Goal: Find specific page/section: Find specific page/section

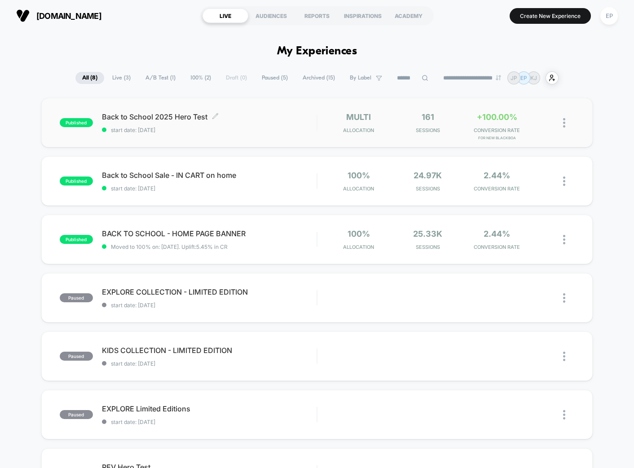
click at [186, 125] on div "Back to School 2025 Hero Test Click to edit experience details Click to edit ex…" at bounding box center [209, 122] width 215 height 21
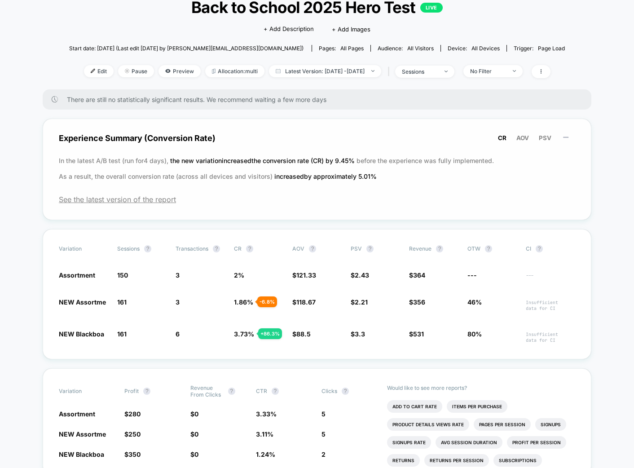
scroll to position [69, 0]
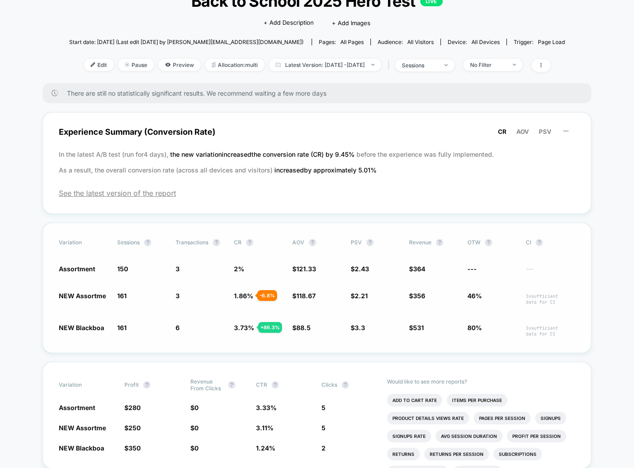
click at [78, 325] on span "NEW Blackboa" at bounding box center [81, 328] width 45 height 8
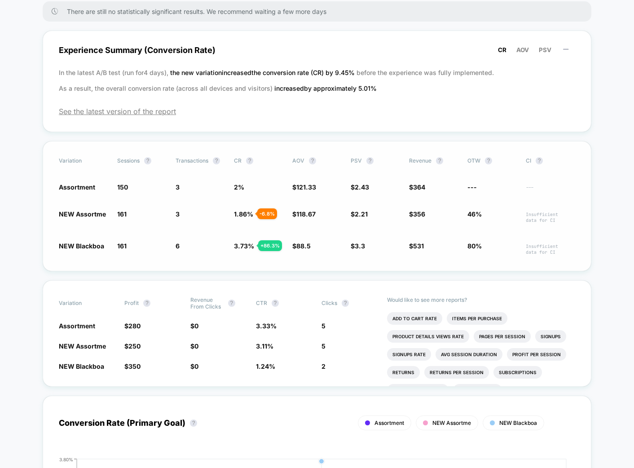
scroll to position [151, 0]
click at [97, 246] on span "NEW Blackboa" at bounding box center [81, 246] width 45 height 8
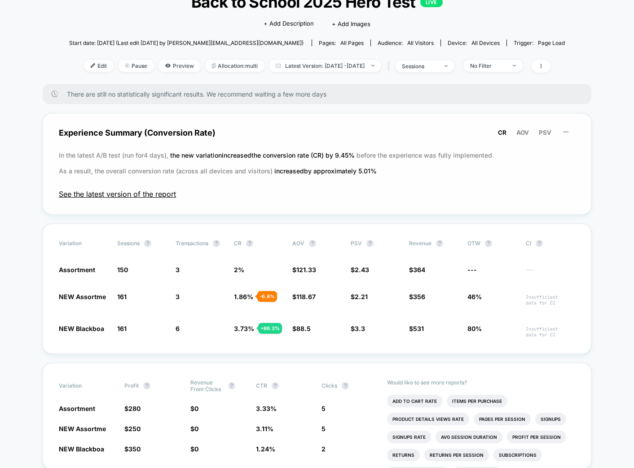
scroll to position [65, 0]
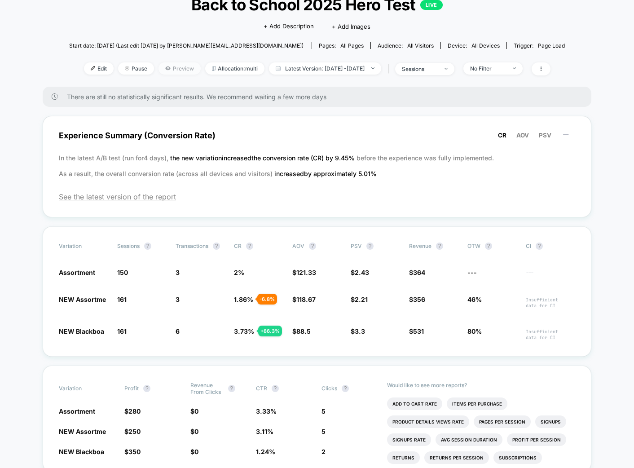
click at [158, 67] on span "Preview" at bounding box center [179, 68] width 42 height 12
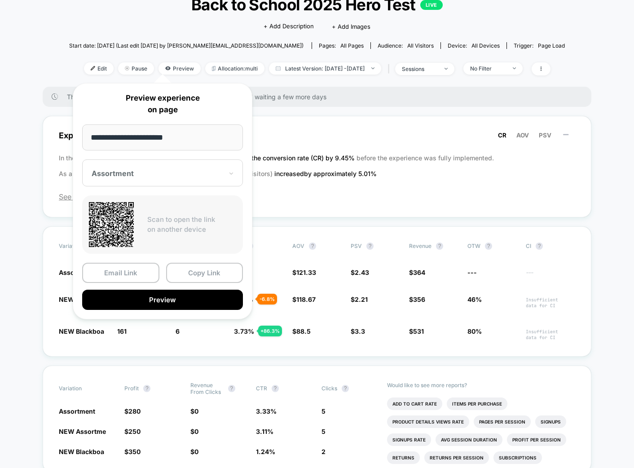
click at [154, 179] on div "Assortment" at bounding box center [162, 172] width 161 height 27
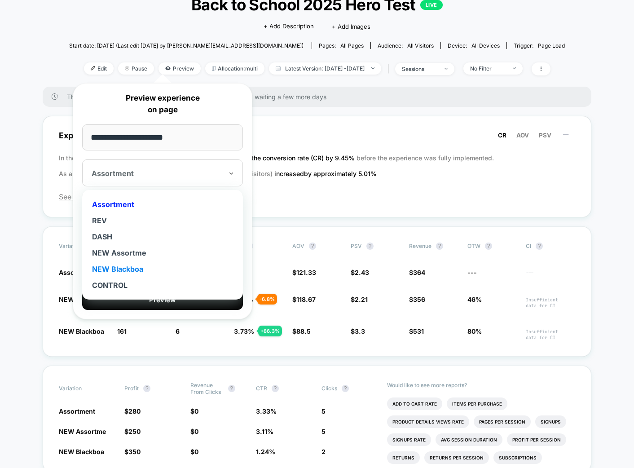
click at [131, 266] on div "NEW Blackboa" at bounding box center [163, 269] width 152 height 16
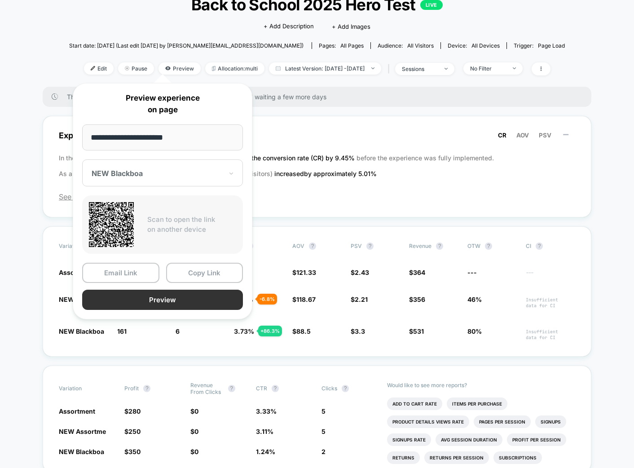
click at [167, 305] on button "Preview" at bounding box center [162, 300] width 161 height 20
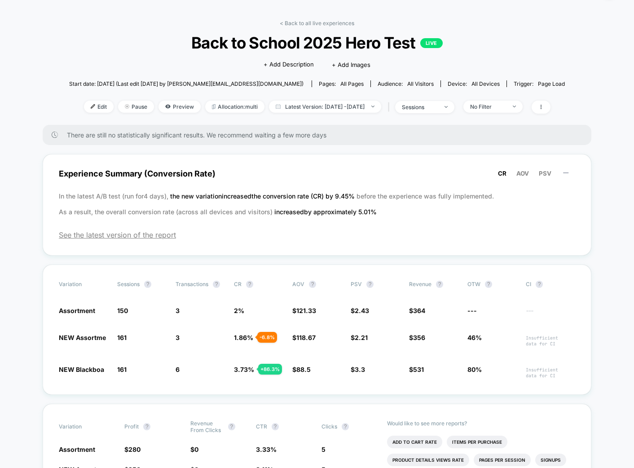
scroll to position [0, 0]
